Goal: Find specific page/section: Find specific page/section

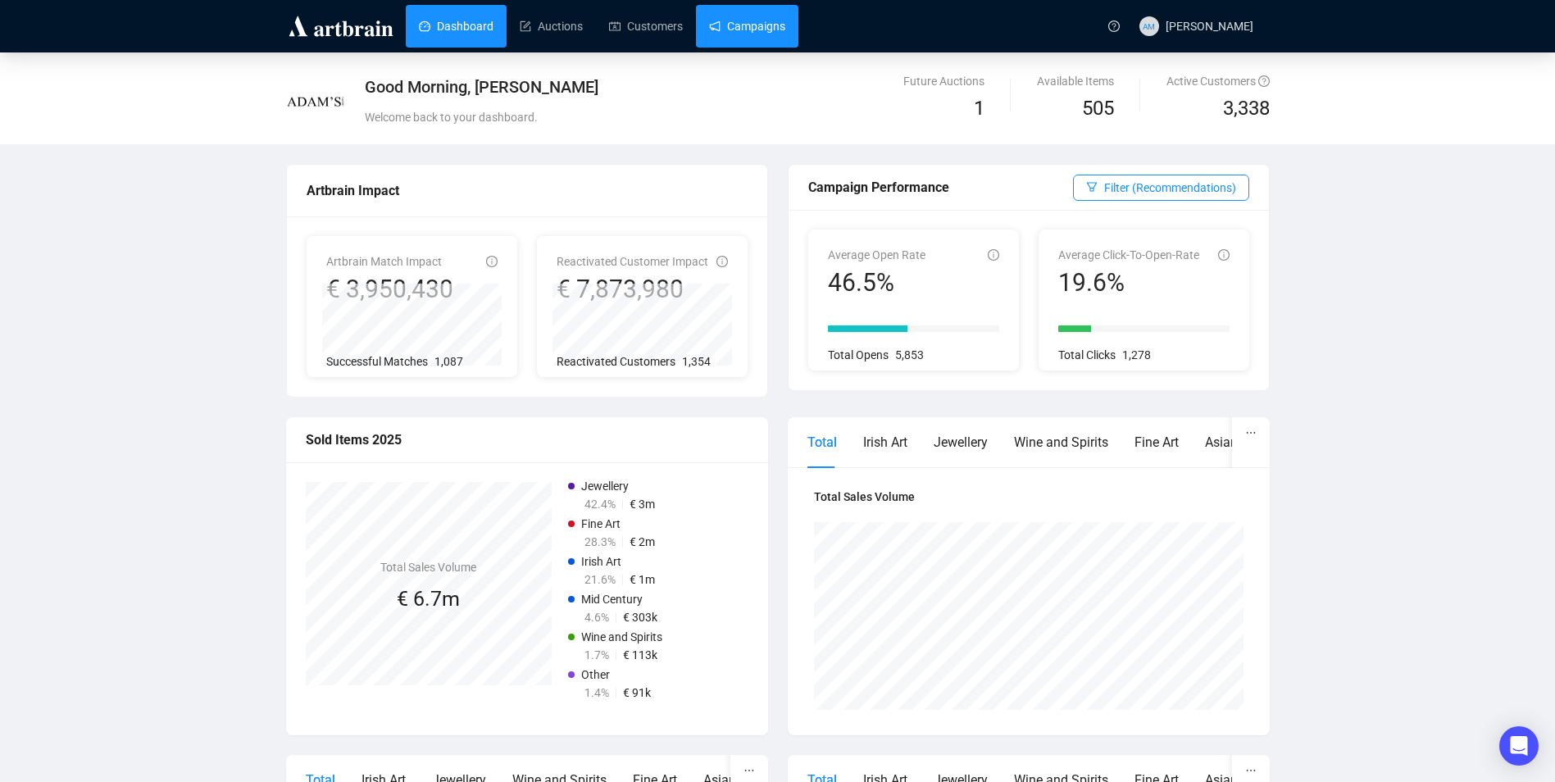
click at [709, 19] on link "Campaigns" at bounding box center [747, 26] width 76 height 43
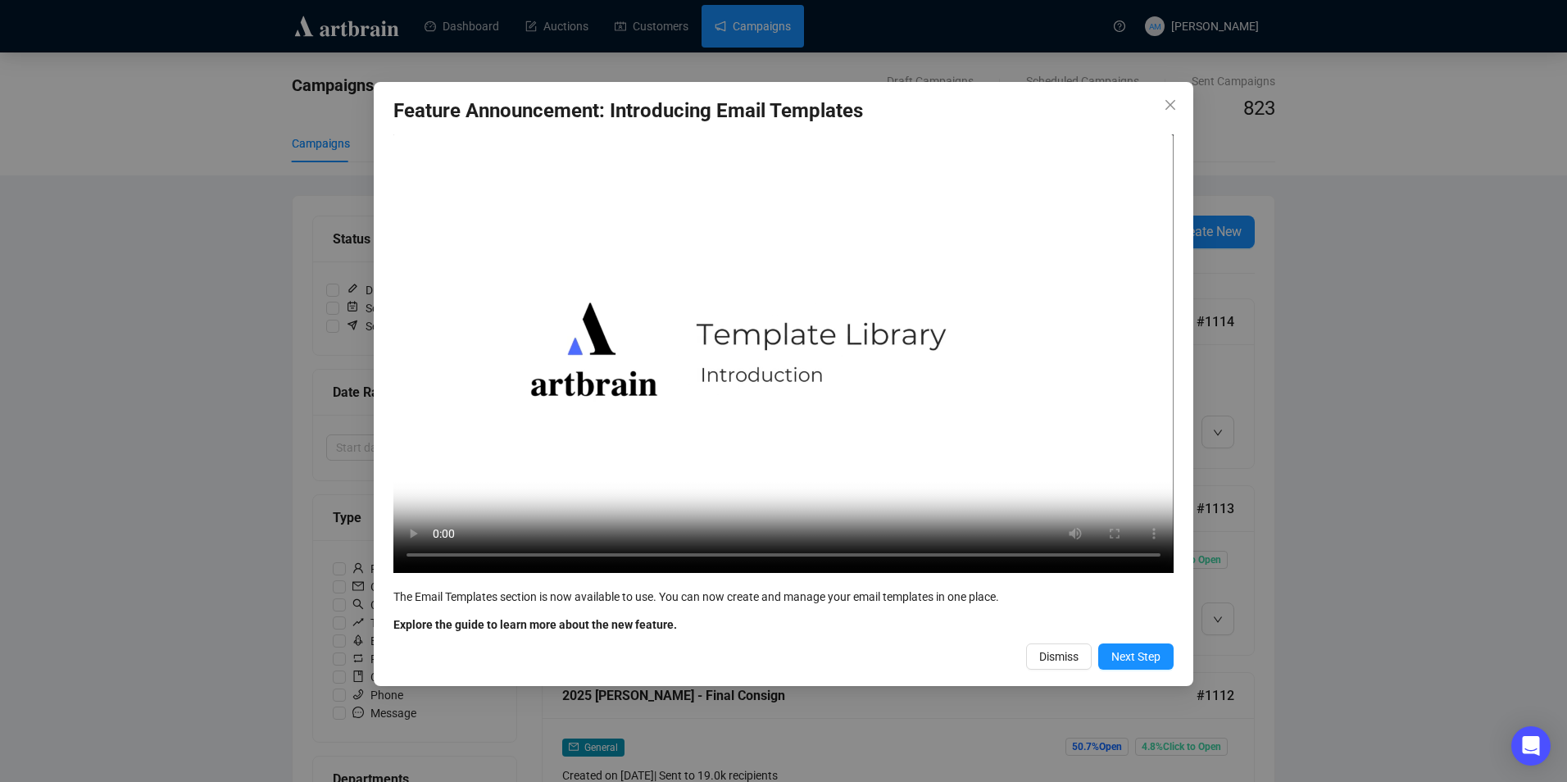
click at [1044, 656] on span "Dismiss" at bounding box center [1059, 657] width 39 height 18
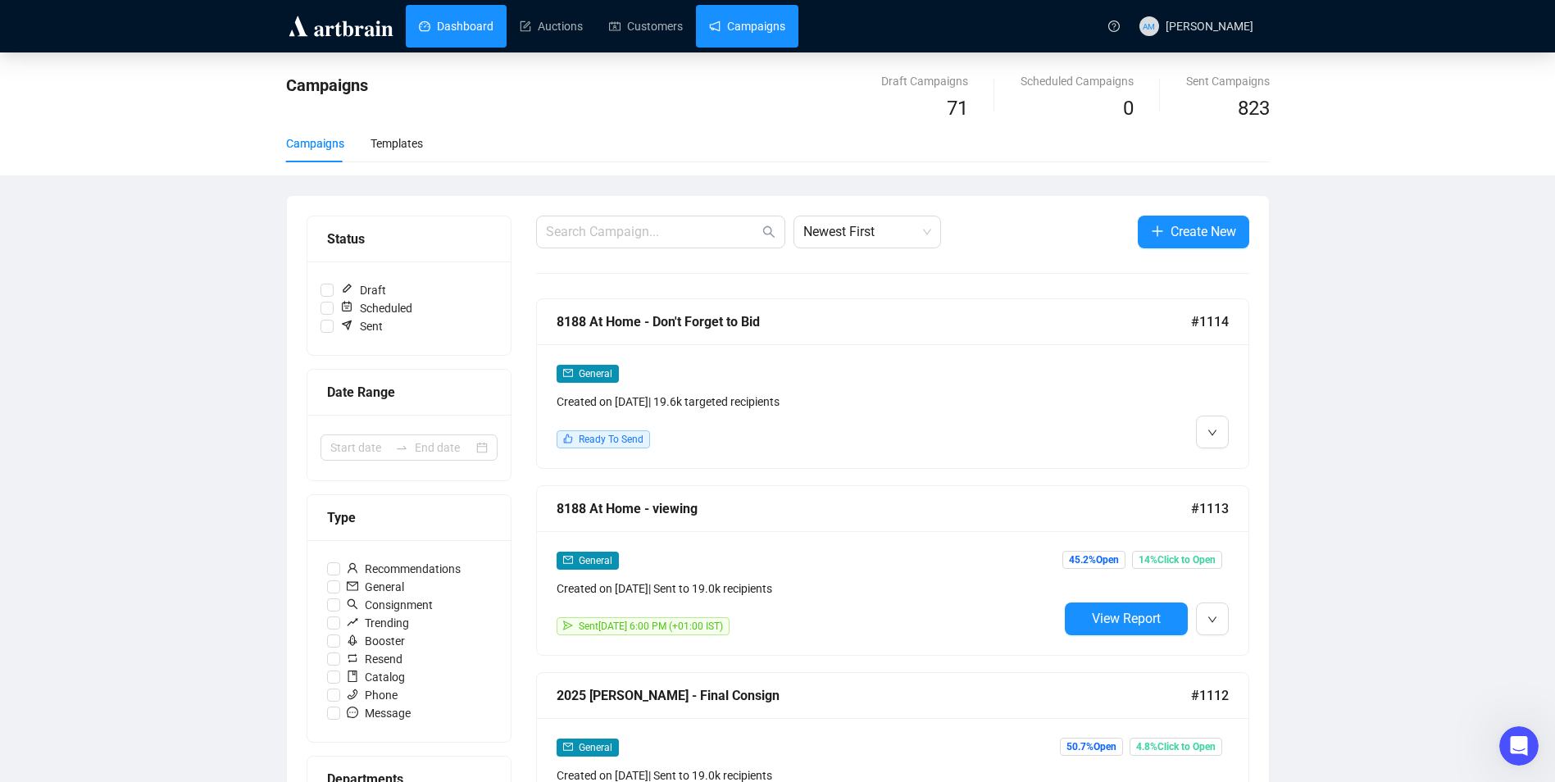
drag, startPoint x: 471, startPoint y: 20, endPoint x: 461, endPoint y: 30, distance: 15.1
click at [471, 20] on link "Dashboard" at bounding box center [456, 26] width 75 height 43
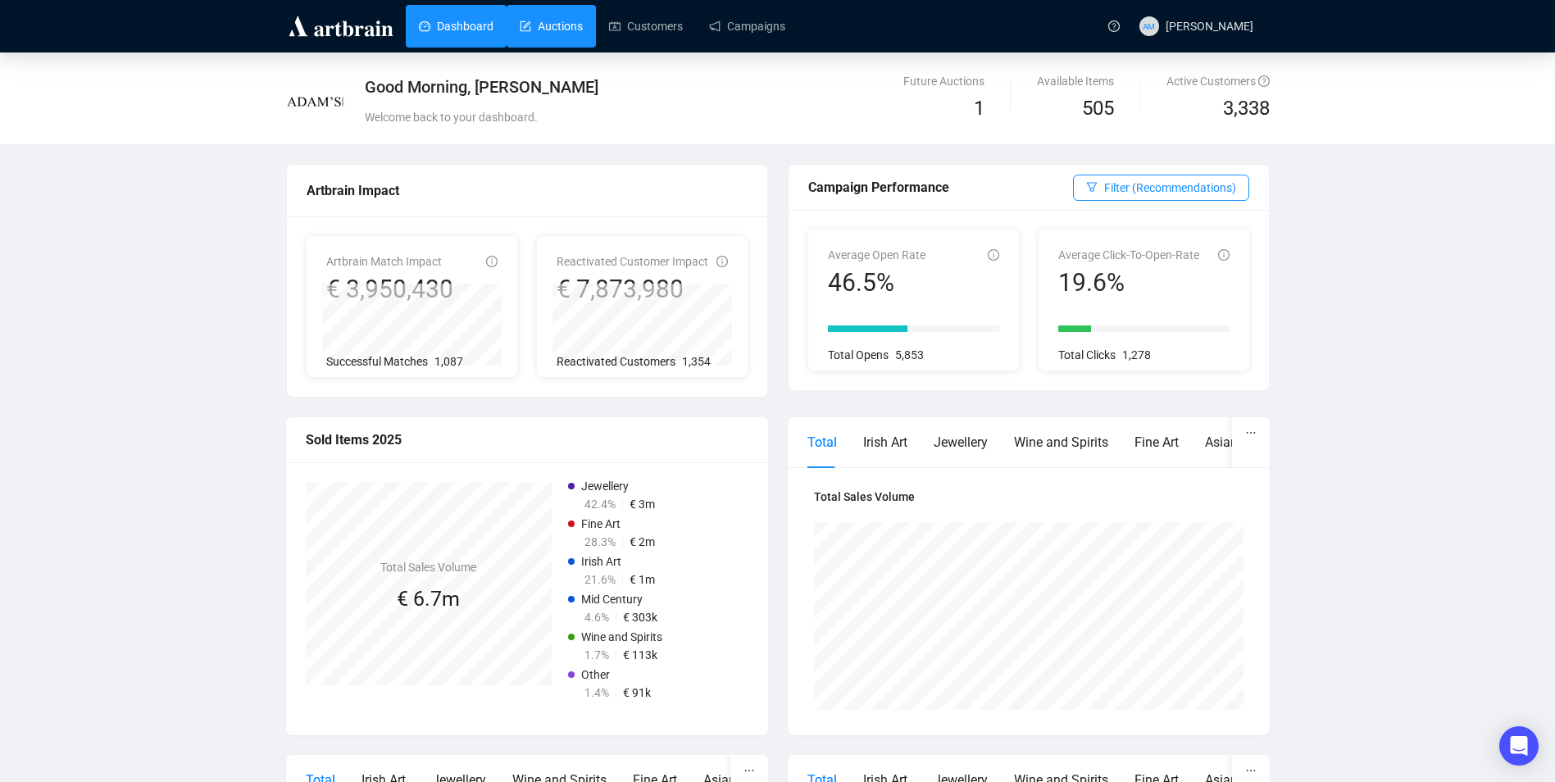
click at [542, 25] on link "Auctions" at bounding box center [551, 26] width 63 height 43
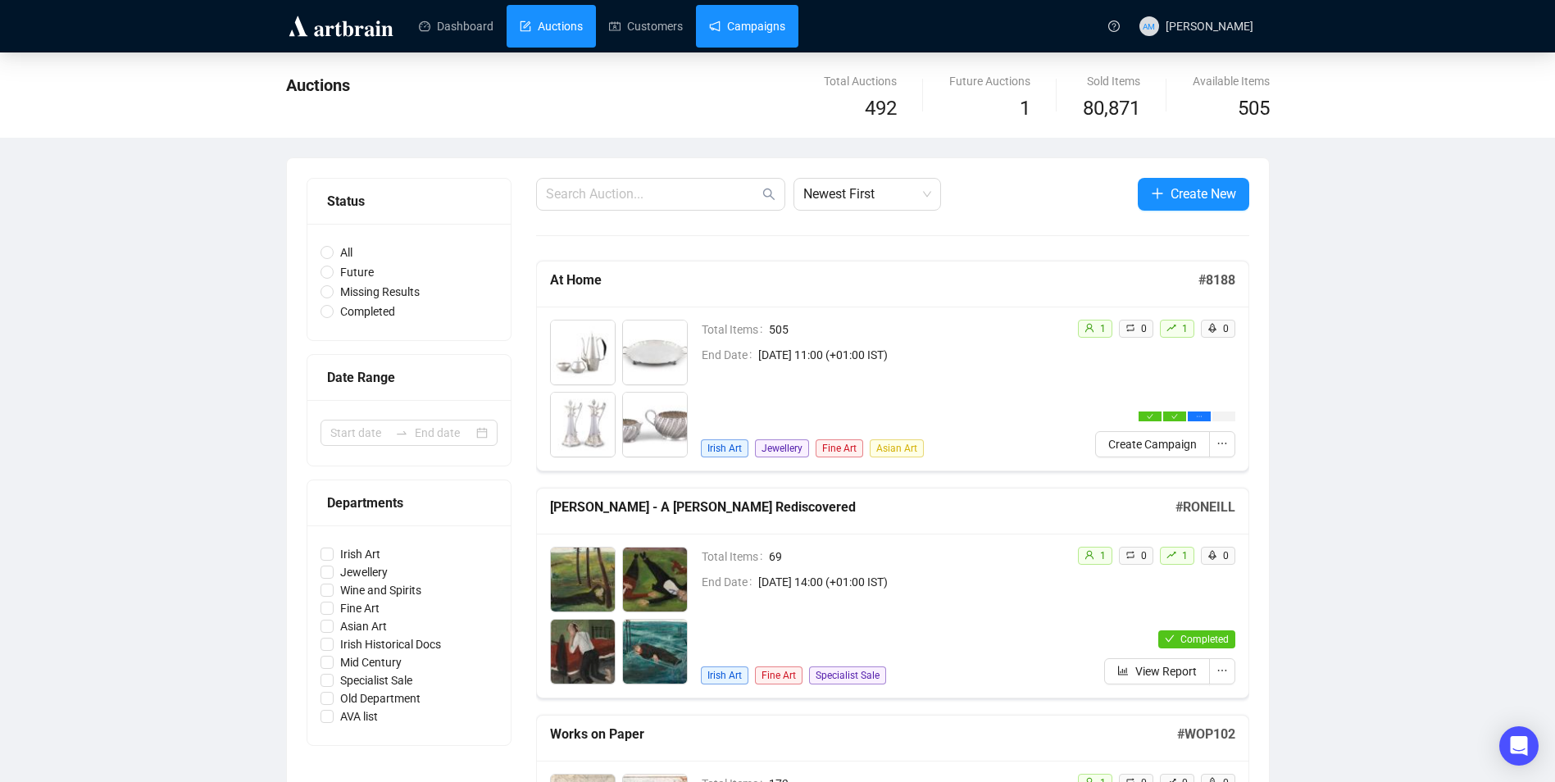
click at [746, 19] on link "Campaigns" at bounding box center [747, 26] width 76 height 43
